Goal: Information Seeking & Learning: Find contact information

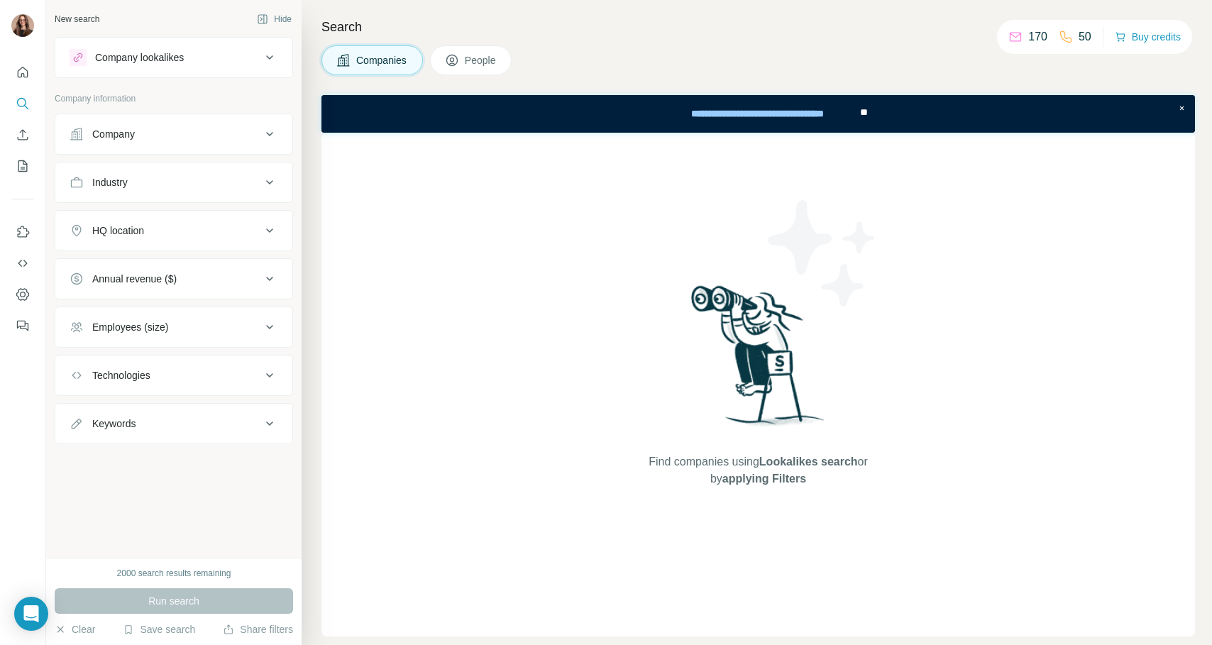
click at [553, 387] on div "Find companies using Lookalikes search or by applying Filters" at bounding box center [758, 385] width 874 height 504
drag, startPoint x: 111, startPoint y: 565, endPoint x: 287, endPoint y: 569, distance: 176.0
click at [287, 569] on div "2000 search results remaining Run search Clear Save search Share filters" at bounding box center [173, 601] width 255 height 87
click at [287, 569] on div "2000 search results remaining" at bounding box center [174, 573] width 238 height 13
click at [509, 67] on button "People" at bounding box center [471, 60] width 82 height 30
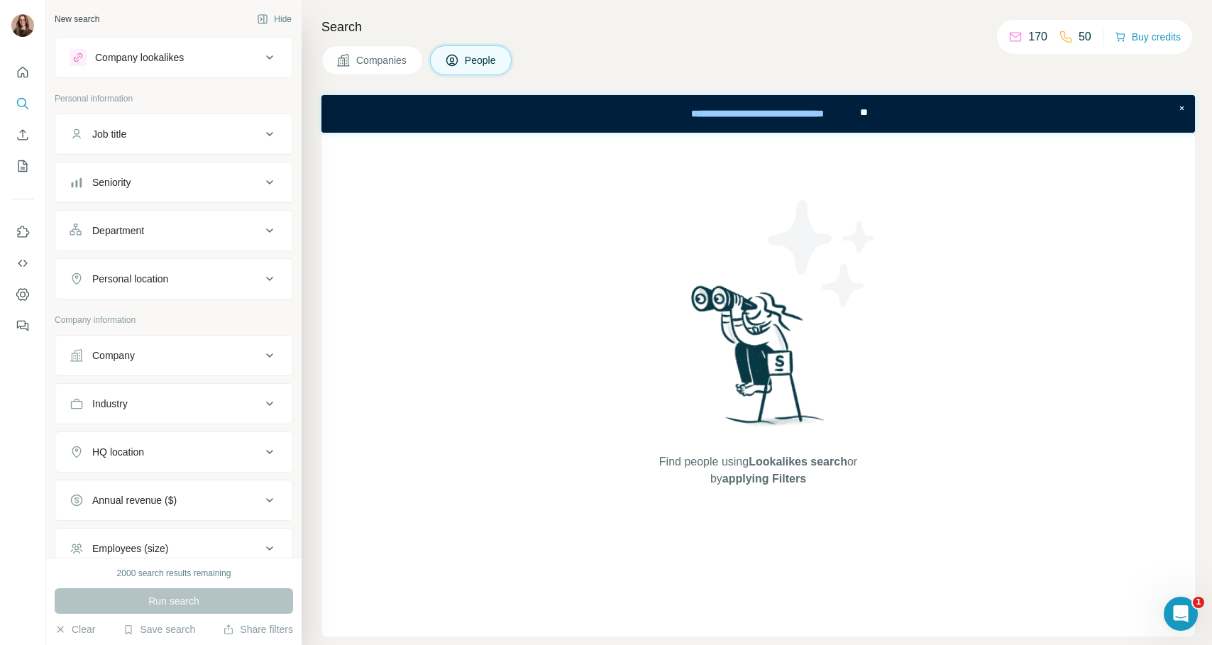
drag, startPoint x: 147, startPoint y: 58, endPoint x: 111, endPoint y: 204, distance: 150.4
click at [111, 204] on div "Company lookalikes Personal information Job title Seniority Department Personal…" at bounding box center [174, 389] width 238 height 705
click at [158, 143] on button "Job title" at bounding box center [173, 134] width 237 height 34
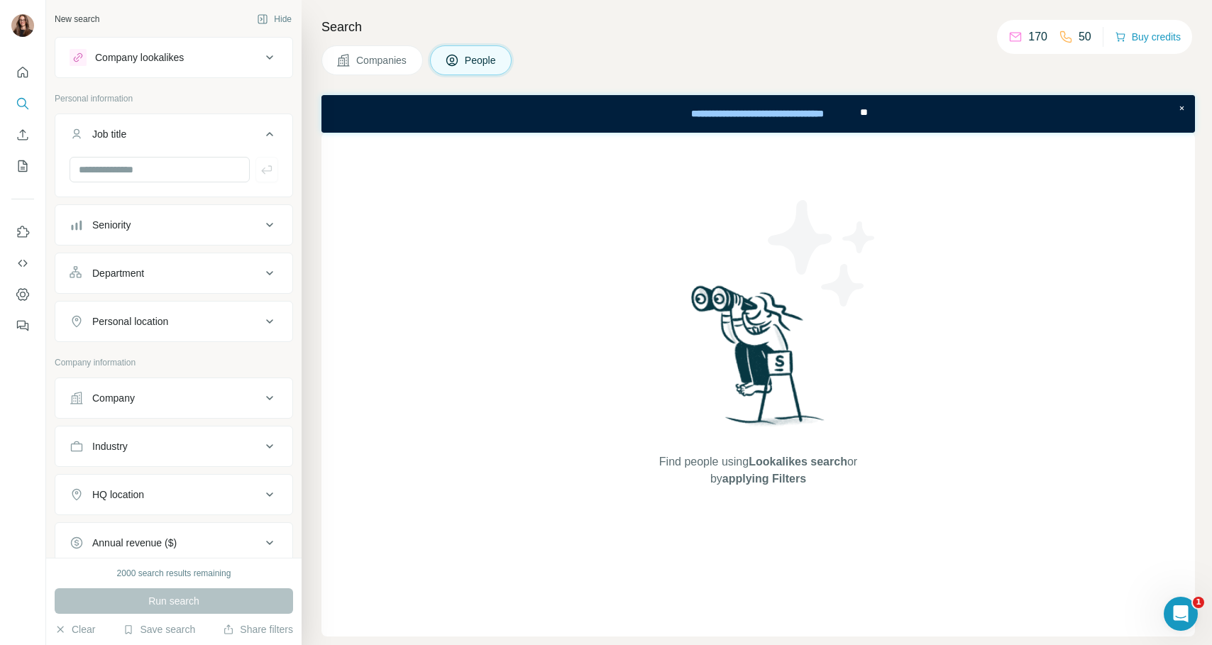
click at [162, 134] on div "Job title" at bounding box center [166, 134] width 192 height 14
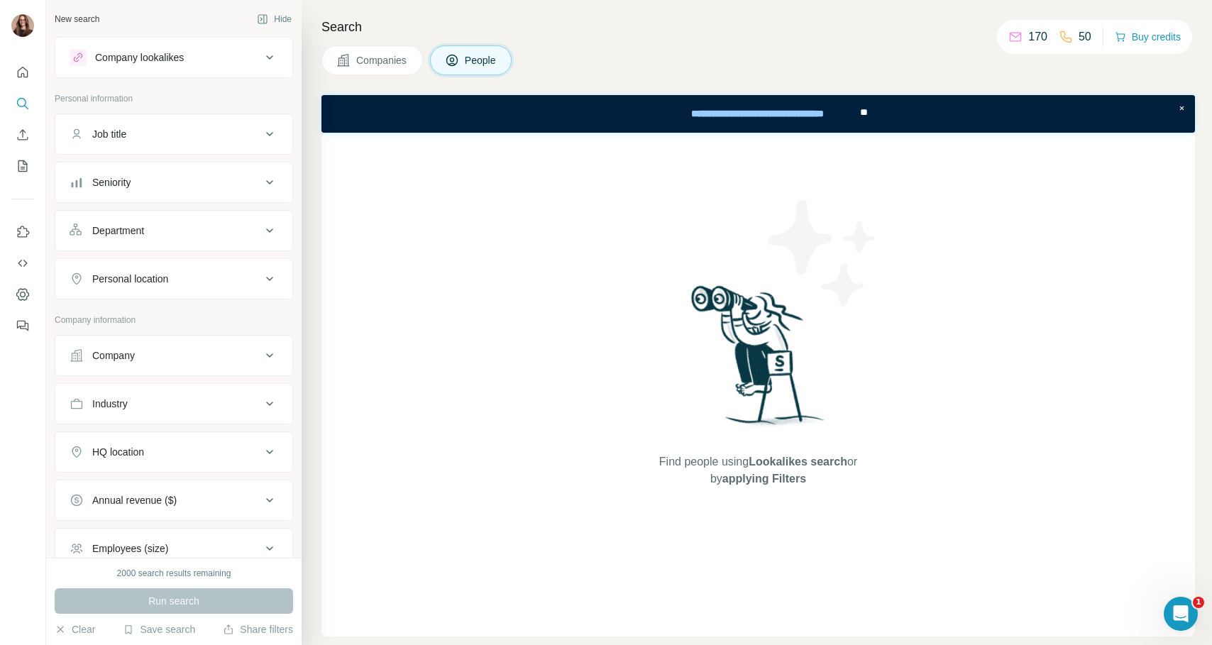
click at [170, 56] on div "Company lookalikes" at bounding box center [139, 57] width 89 height 14
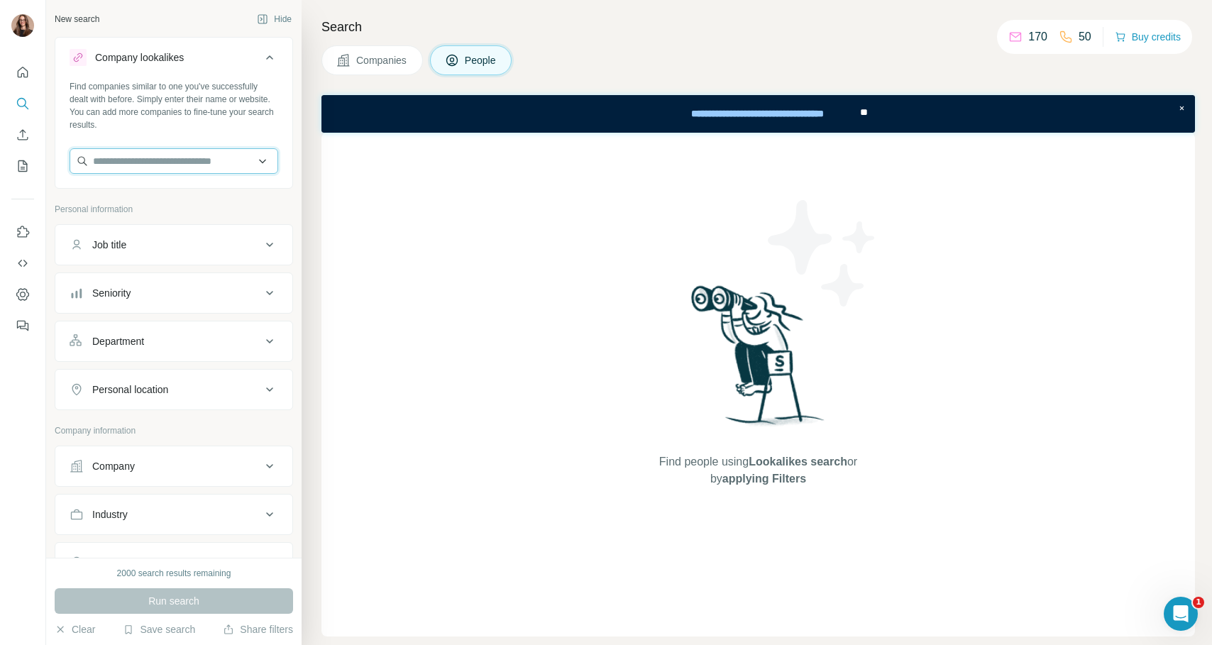
click at [135, 155] on input "text" at bounding box center [174, 161] width 209 height 26
paste input "**********"
click at [193, 160] on input "**********" at bounding box center [174, 161] width 209 height 26
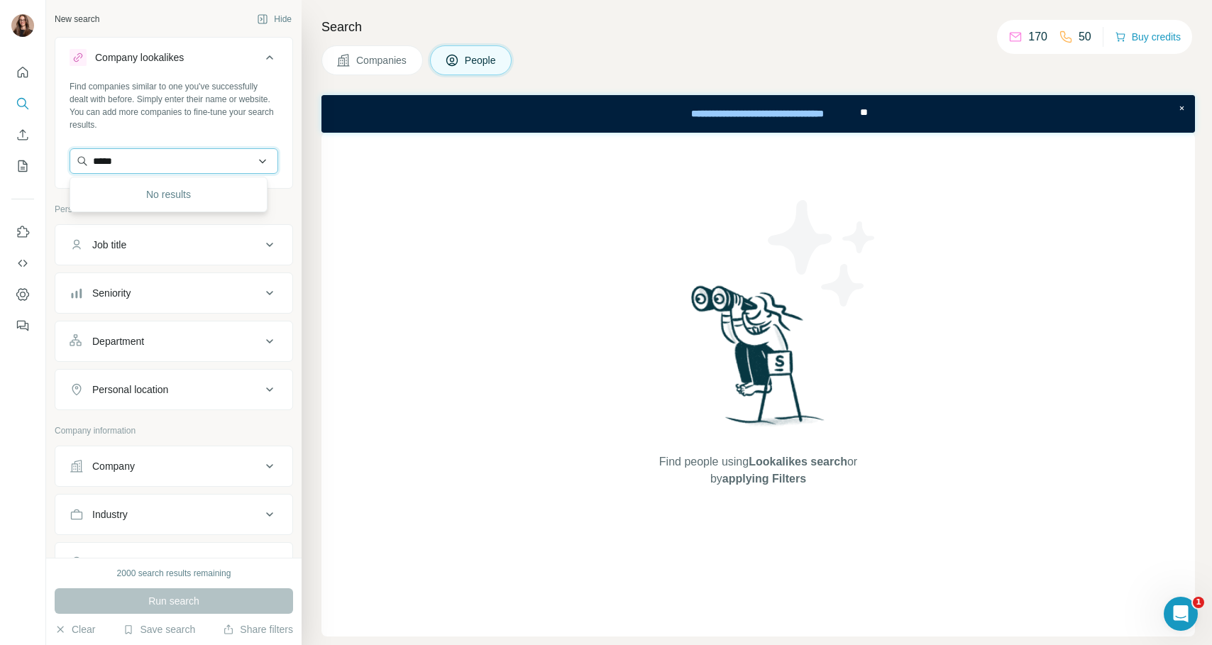
type input "******"
click at [376, 213] on div "Find people using Lookalikes search or by applying Filters" at bounding box center [758, 385] width 874 height 504
click at [172, 457] on button "Company" at bounding box center [173, 466] width 237 height 34
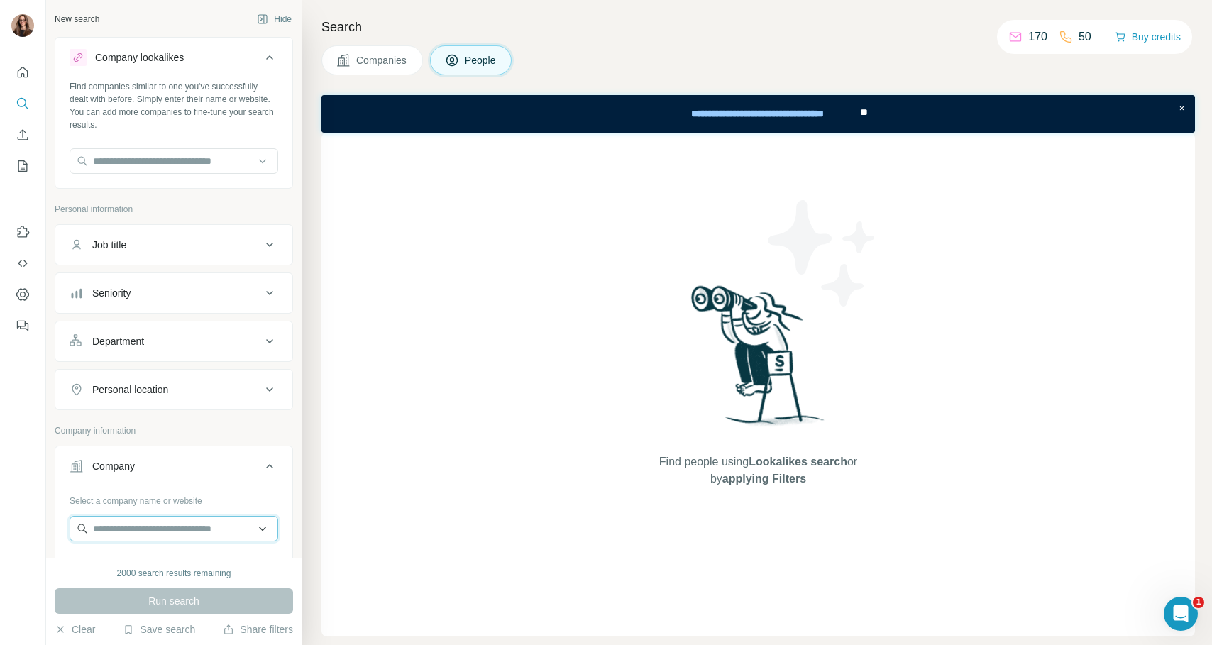
click at [148, 524] on input "text" at bounding box center [174, 529] width 209 height 26
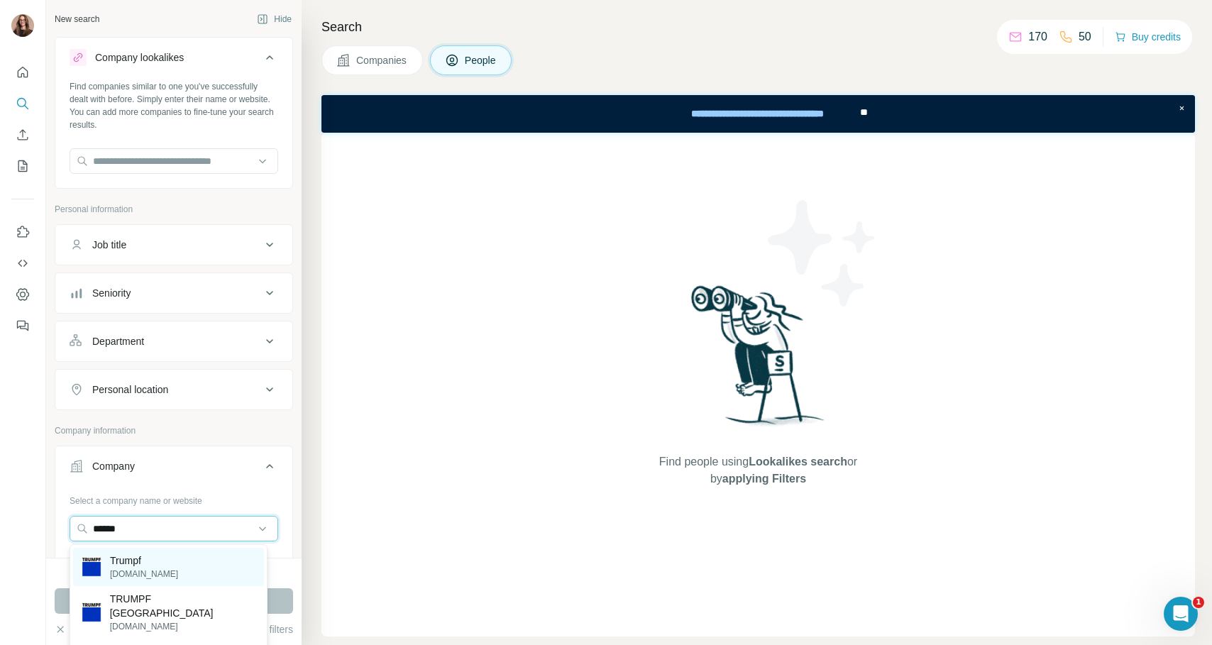
type input "******"
click at [153, 559] on p "Trumpf" at bounding box center [144, 561] width 68 height 14
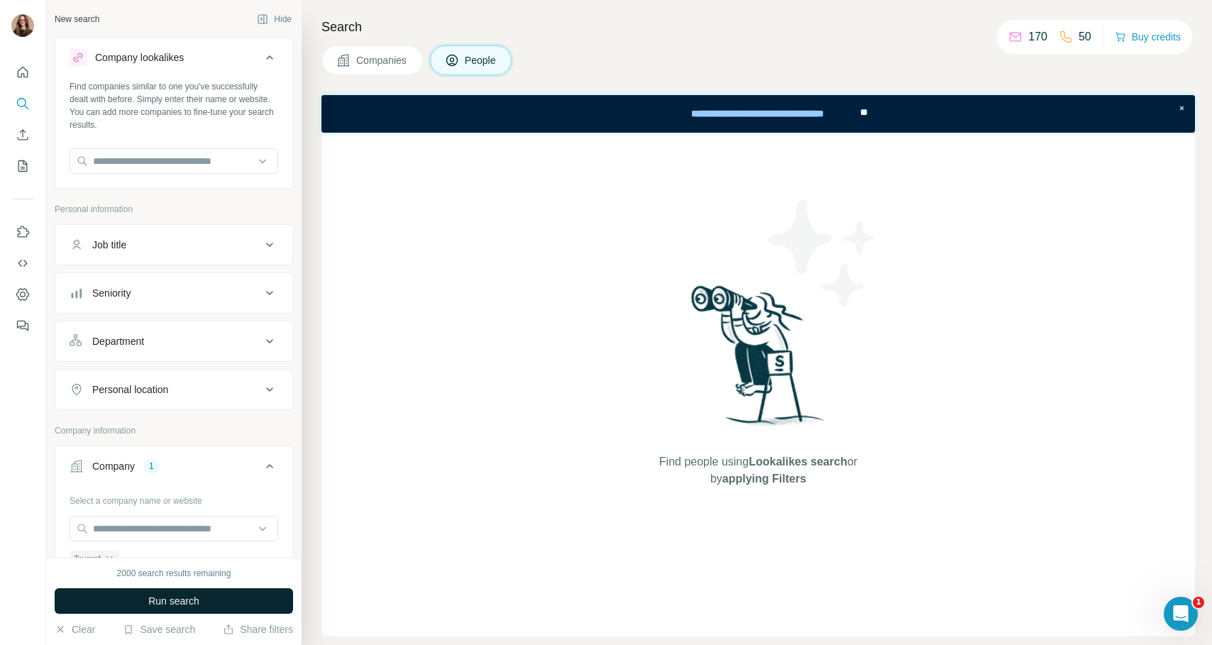
click at [171, 610] on button "Run search" at bounding box center [174, 601] width 238 height 26
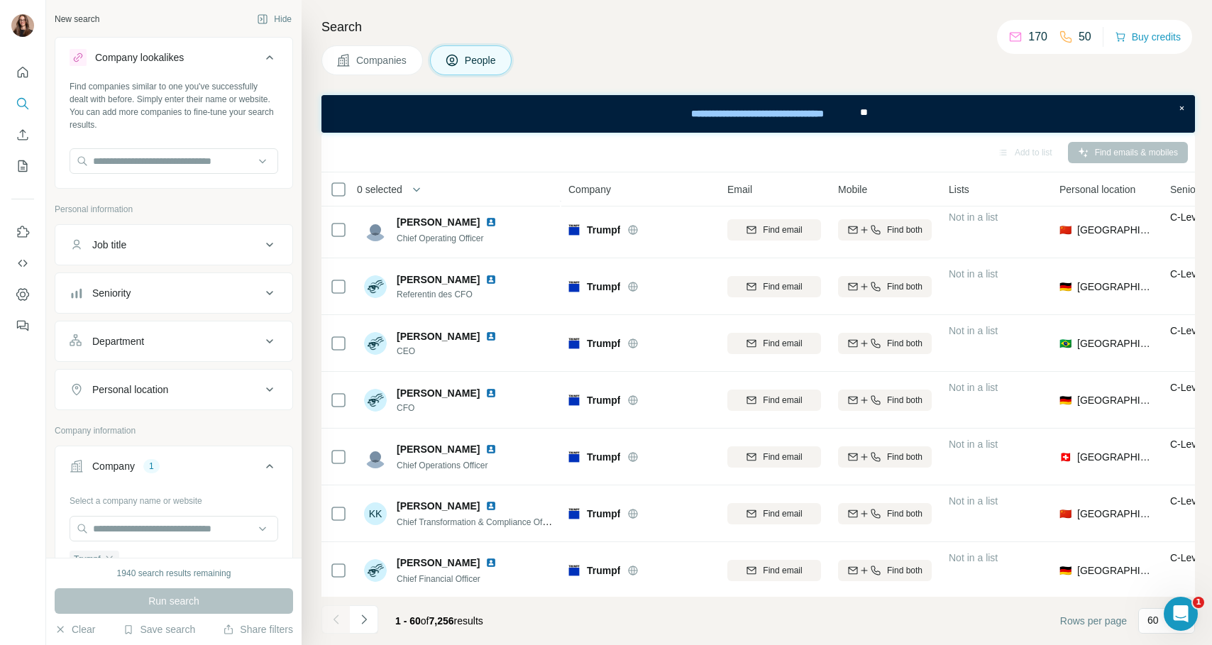
scroll to position [1801, 0]
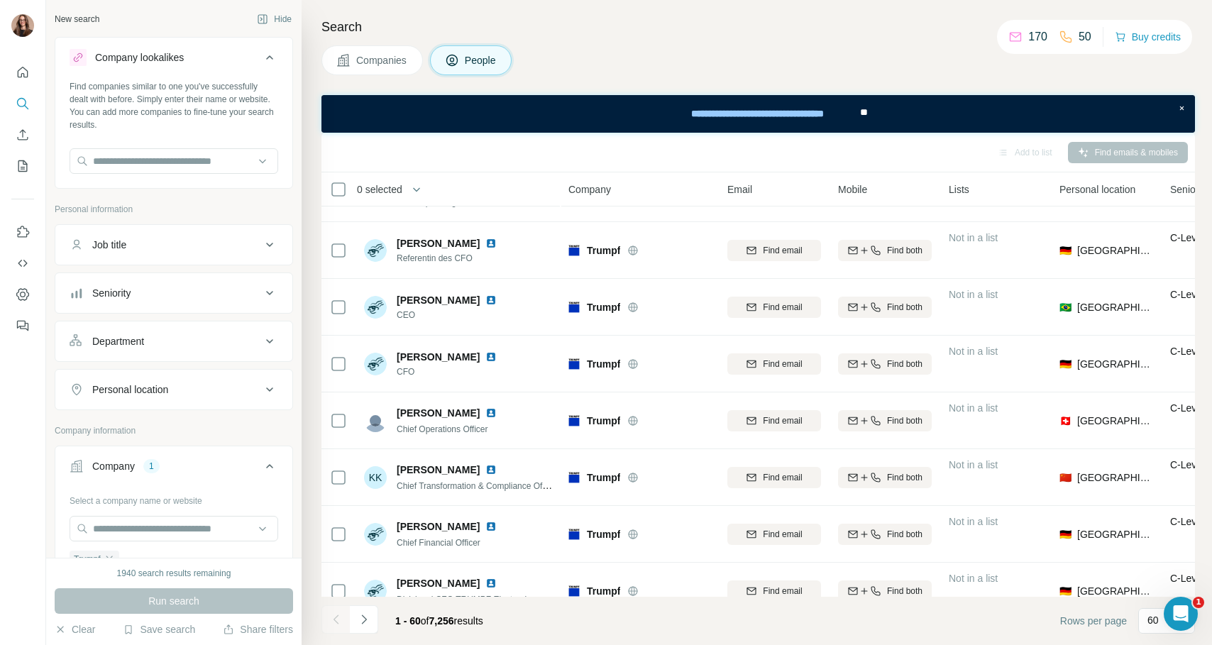
click at [142, 250] on div "Job title" at bounding box center [166, 245] width 192 height 14
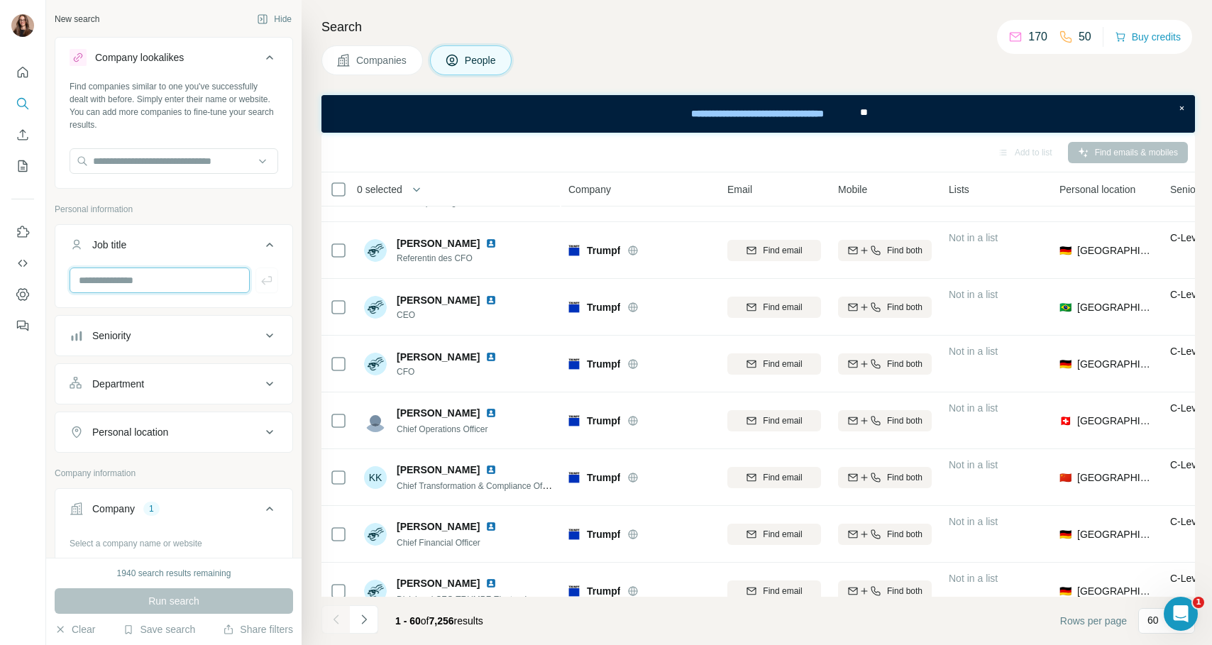
click at [136, 274] on input "text" at bounding box center [160, 281] width 180 height 26
type input "**********"
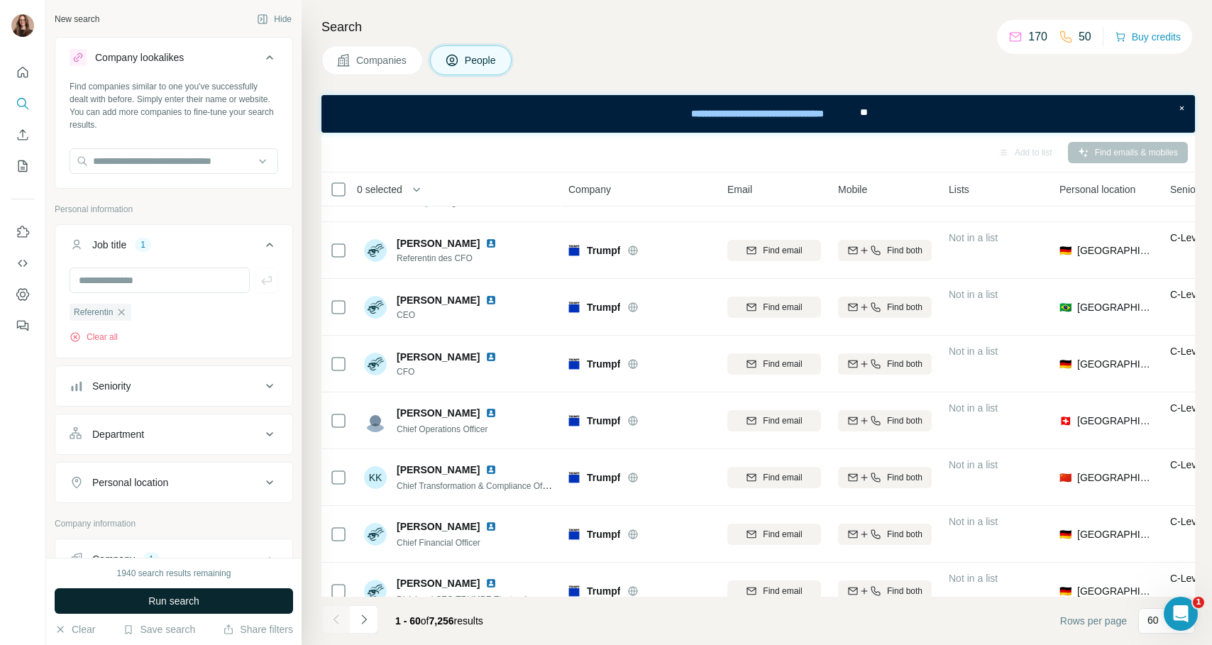
click at [148, 590] on button "Run search" at bounding box center [174, 601] width 238 height 26
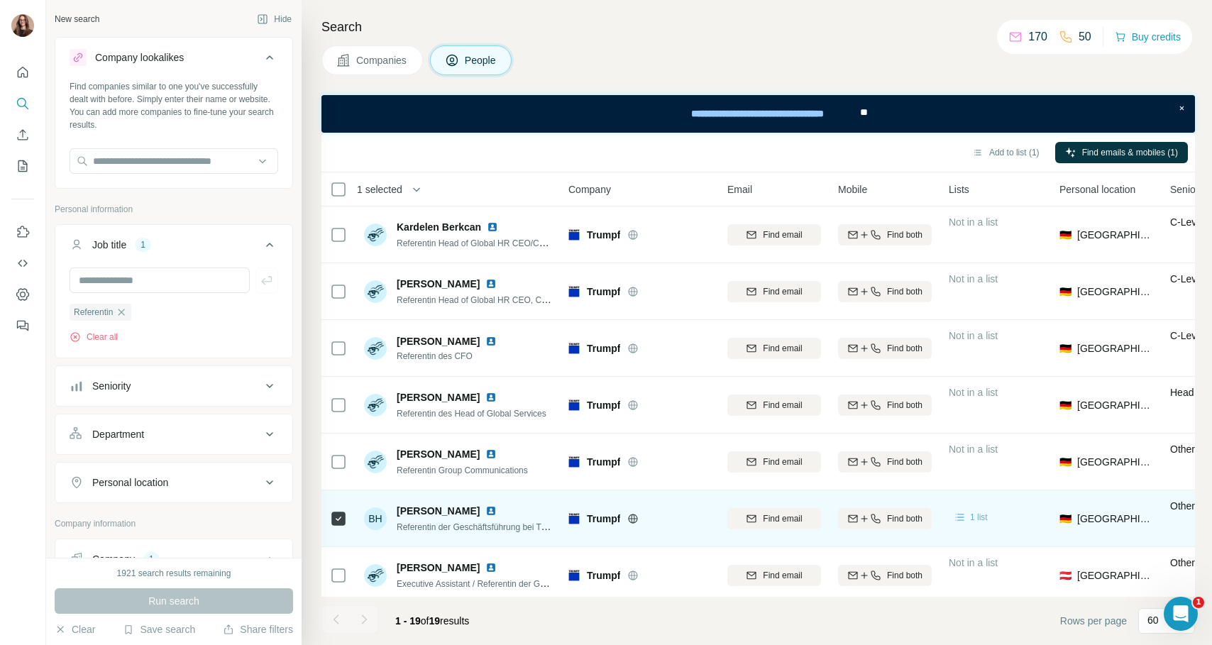
click at [980, 514] on span "1 list" at bounding box center [979, 517] width 18 height 13
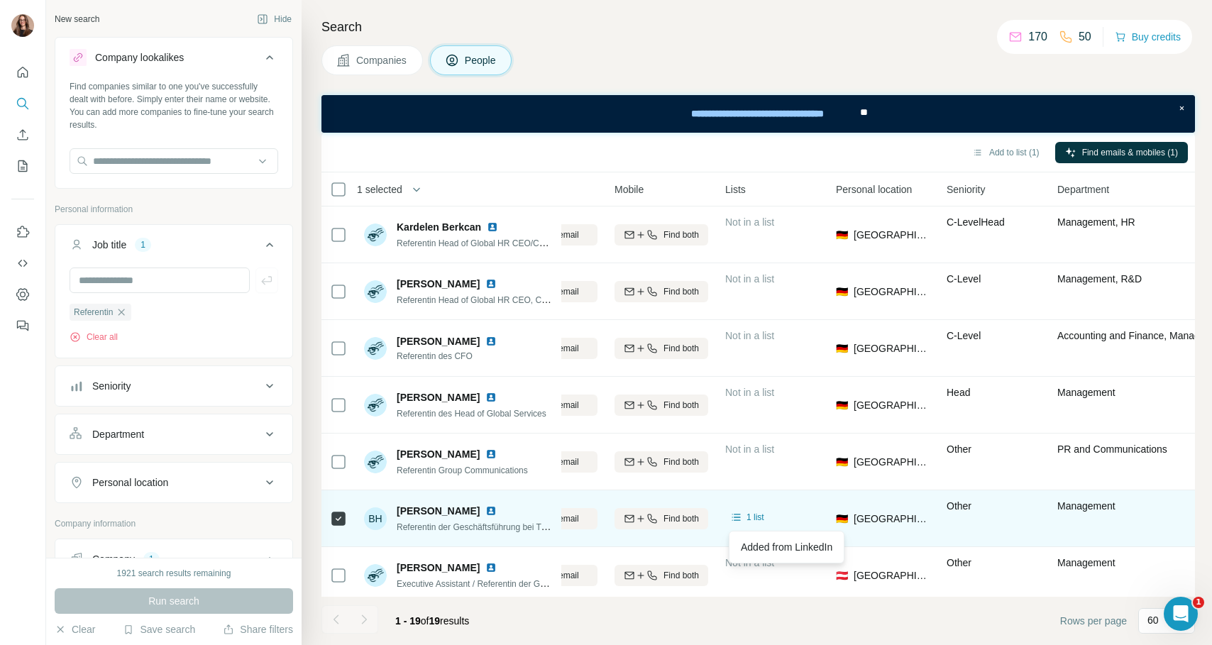
scroll to position [0, 355]
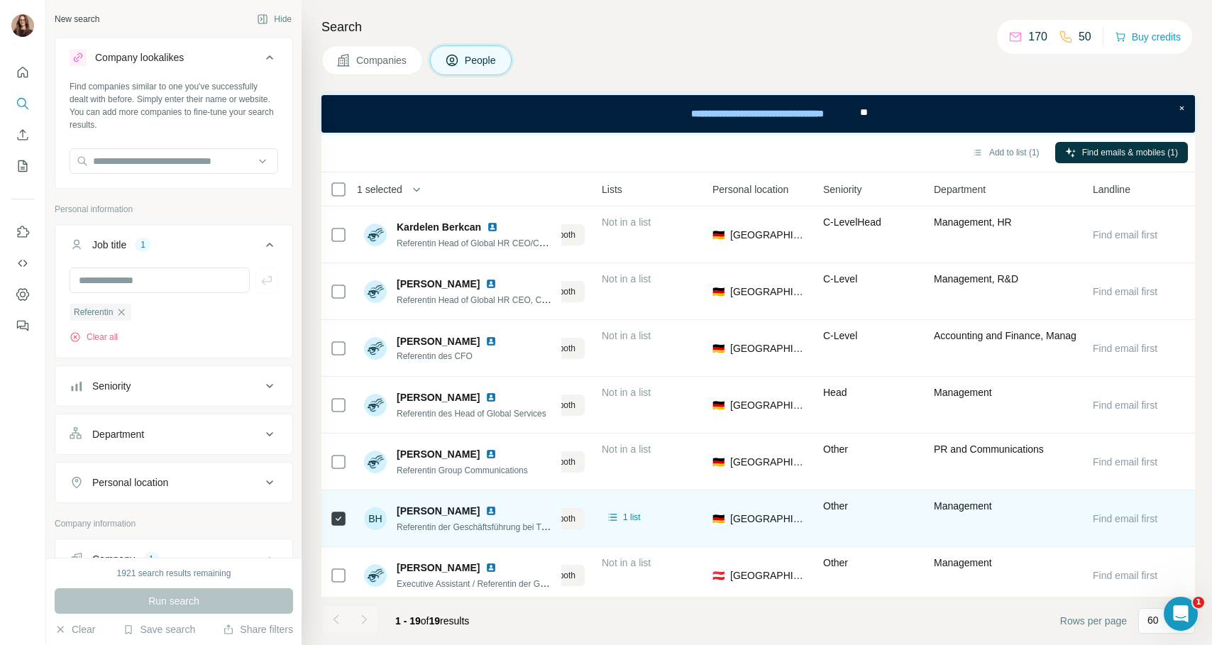
click at [1107, 516] on span "Find email first" at bounding box center [1125, 518] width 65 height 11
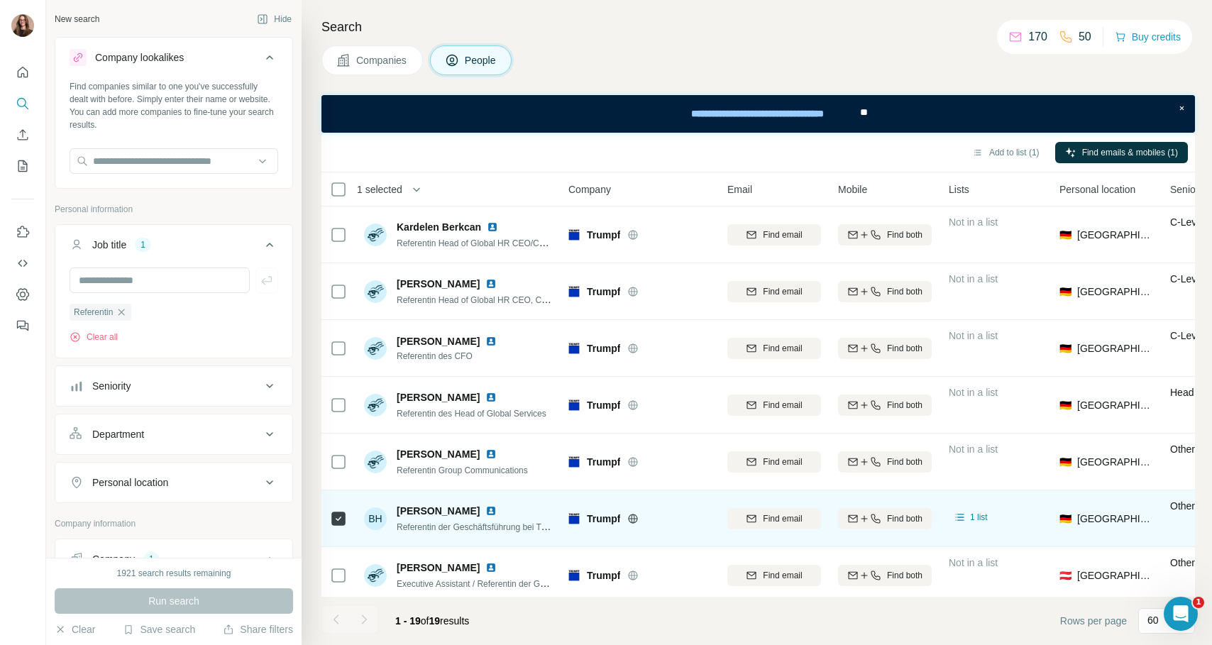
click at [423, 507] on span "[PERSON_NAME]" at bounding box center [438, 511] width 83 height 14
click at [401, 510] on span "[PERSON_NAME]" at bounding box center [438, 511] width 83 height 14
click at [368, 522] on div "BH" at bounding box center [375, 518] width 23 height 23
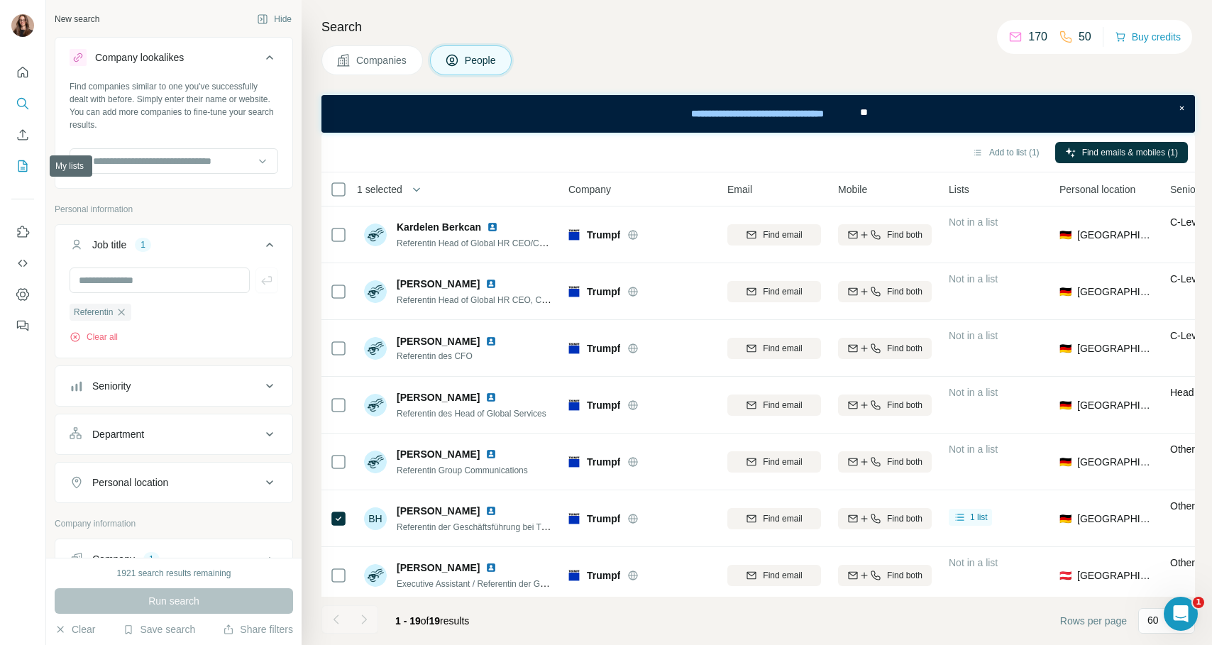
click at [21, 163] on icon "My lists" at bounding box center [23, 166] width 14 height 14
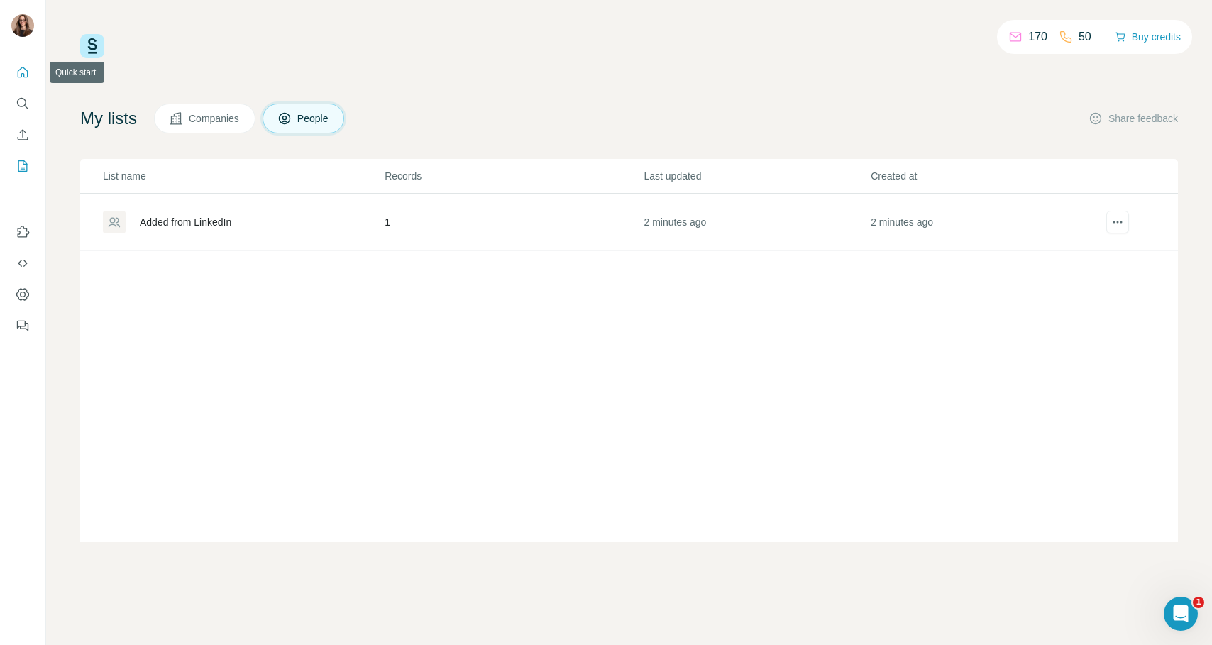
click at [21, 69] on icon "Quick start" at bounding box center [23, 72] width 11 height 11
